Goal: Task Accomplishment & Management: Manage account settings

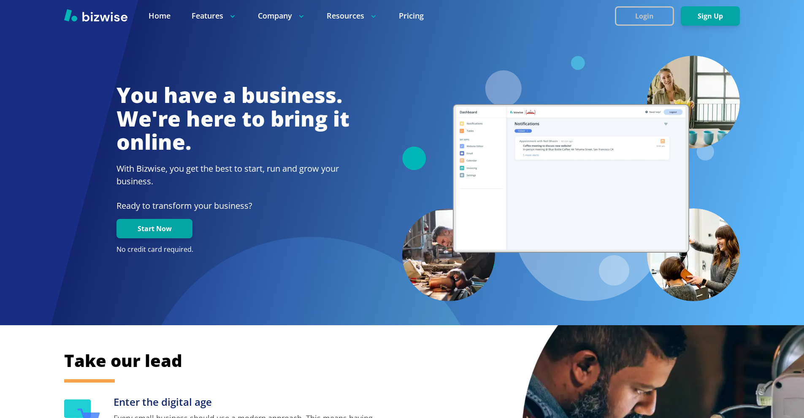
click at [644, 17] on button "Login" at bounding box center [644, 15] width 59 height 19
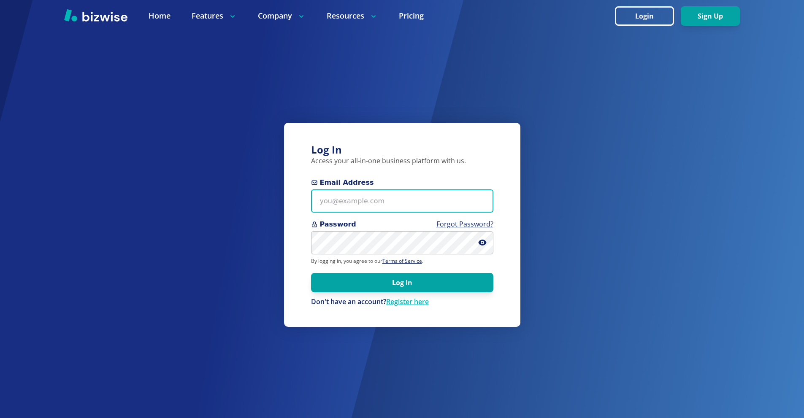
click at [376, 199] on input "Email Address" at bounding box center [402, 201] width 182 height 23
paste input "excelhvaczach@gmail.com"
type input "excelhvaczach@gmail.com"
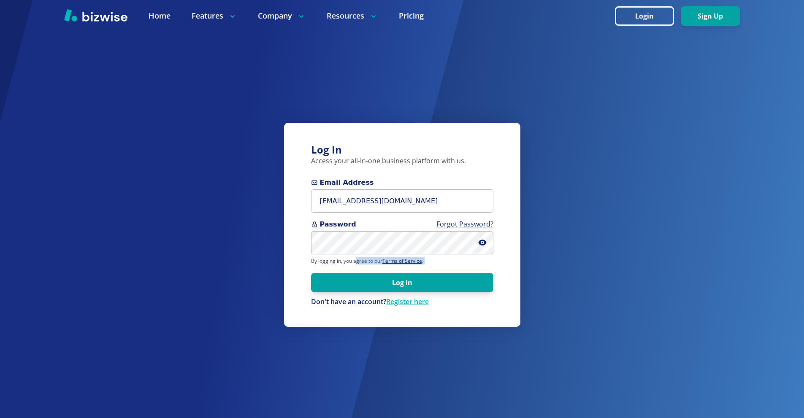
drag, startPoint x: 356, startPoint y: 265, endPoint x: 357, endPoint y: 255, distance: 9.4
click at [356, 263] on form "Email Address excelhvaczach@gmail.com Password Forgot Password? By logging in, …" at bounding box center [402, 242] width 182 height 129
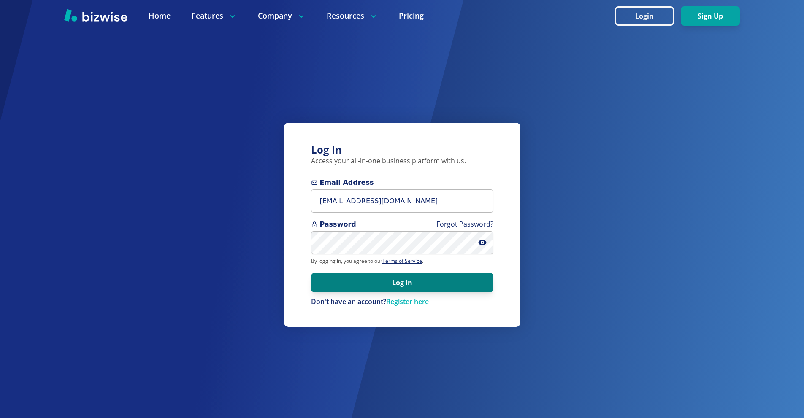
drag, startPoint x: 383, startPoint y: 287, endPoint x: 325, endPoint y: 212, distance: 94.8
click at [383, 286] on button "Log In" at bounding box center [402, 282] width 182 height 19
